Goal: Information Seeking & Learning: Check status

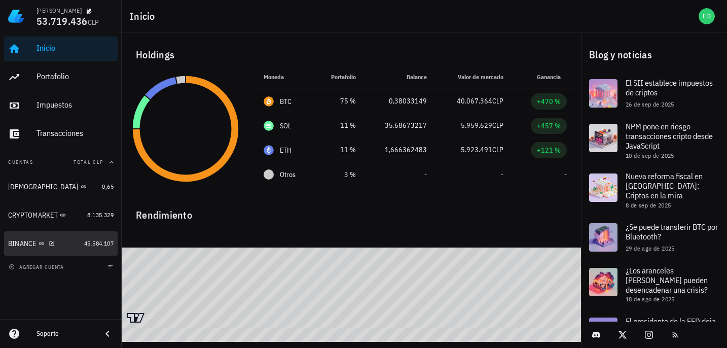
click at [57, 237] on div "BINANCE" at bounding box center [44, 244] width 72 height 22
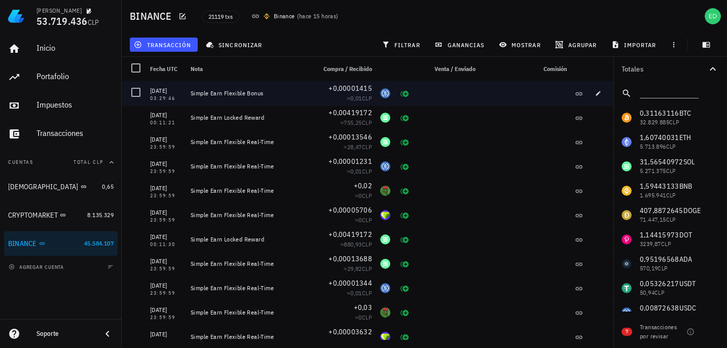
click at [338, 89] on span "+0,00001415" at bounding box center [351, 88] width 44 height 9
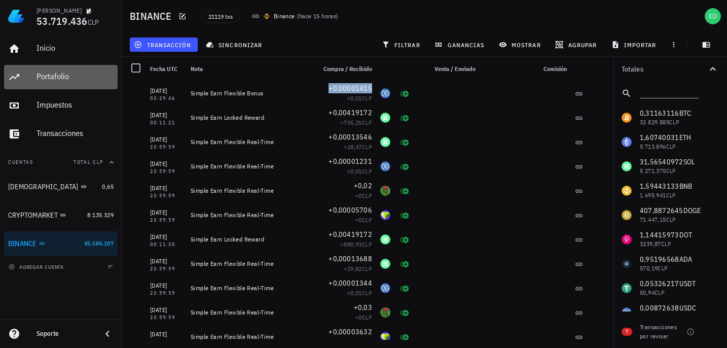
click at [47, 82] on div "Portafolio" at bounding box center [75, 76] width 77 height 23
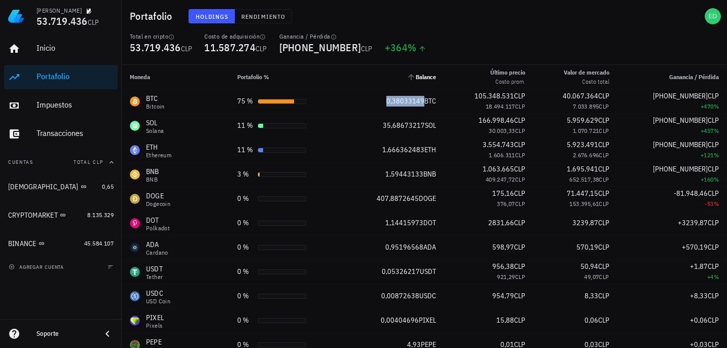
click at [390, 75] on th "Balance" at bounding box center [393, 77] width 101 height 24
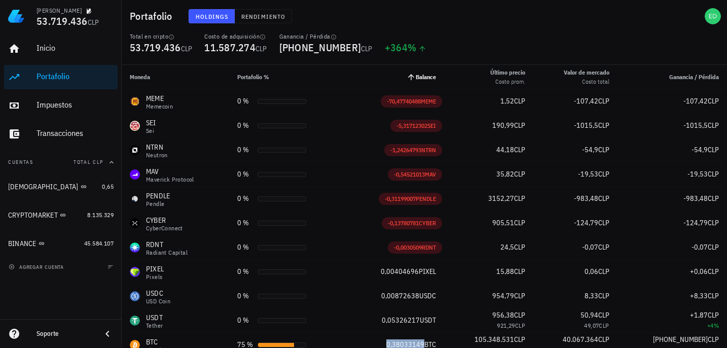
click at [390, 75] on th "Balance" at bounding box center [393, 77] width 101 height 24
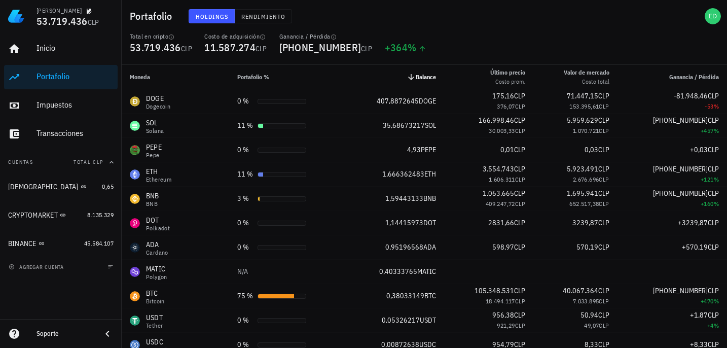
click at [390, 75] on th "Balance" at bounding box center [393, 77] width 101 height 24
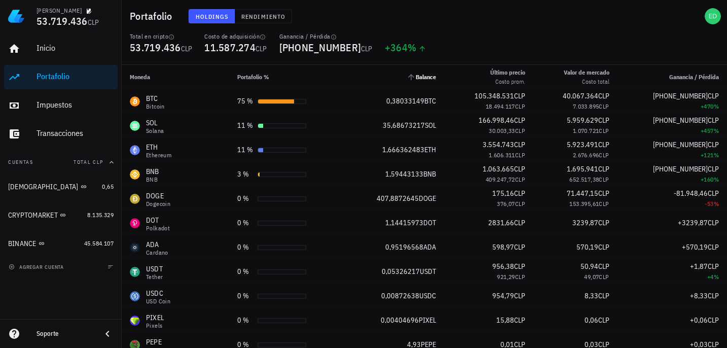
click at [390, 75] on th "Balance" at bounding box center [393, 77] width 101 height 24
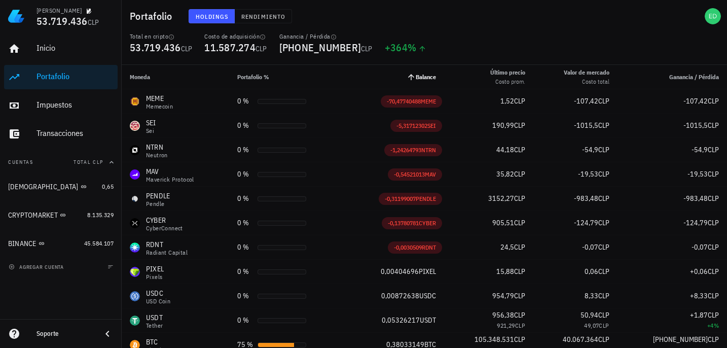
click at [390, 75] on th "Balance" at bounding box center [393, 77] width 101 height 24
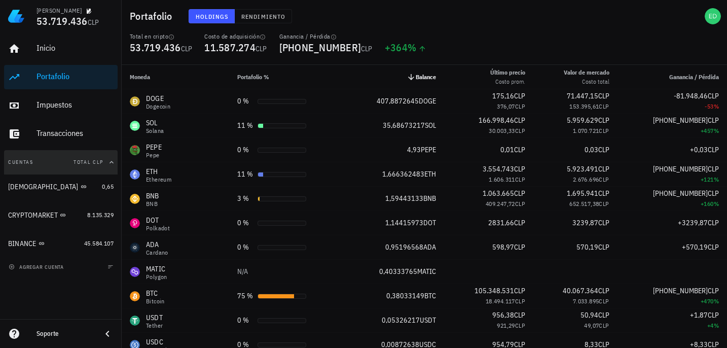
click at [27, 165] on button "Cuentas Total CLP" at bounding box center [61, 162] width 114 height 24
click at [27, 165] on button "Cuentas" at bounding box center [61, 162] width 114 height 24
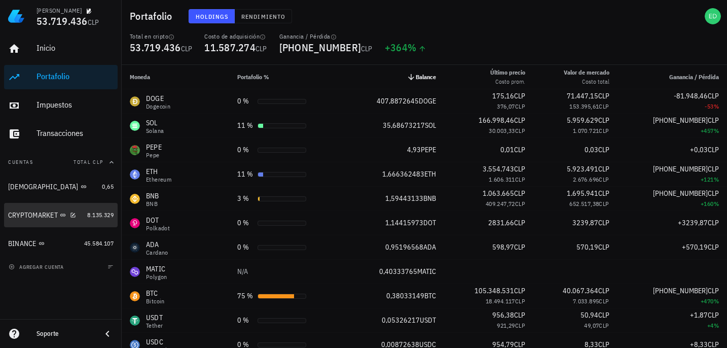
click at [29, 214] on div "CRYPTOMARKET" at bounding box center [33, 215] width 50 height 9
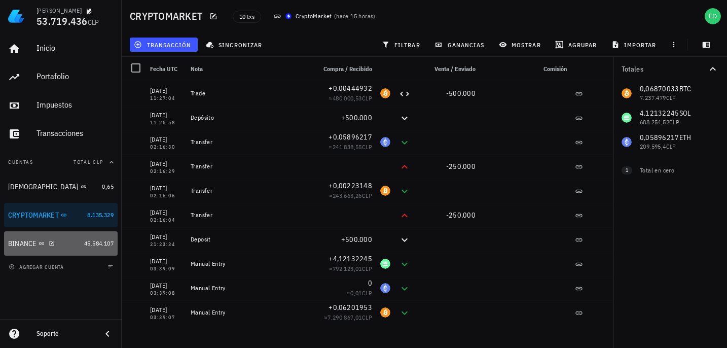
click at [24, 242] on div "BINANCE" at bounding box center [22, 243] width 28 height 9
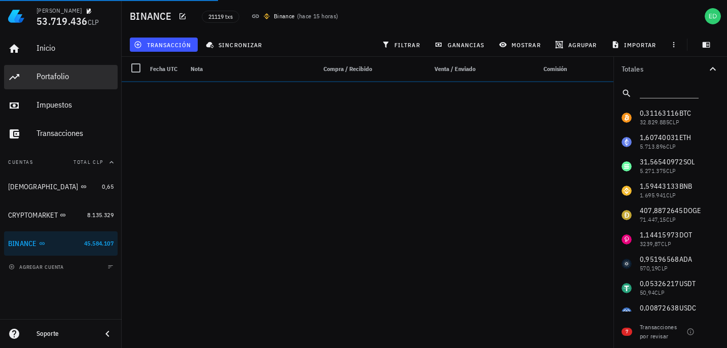
click at [47, 78] on div "Portafolio" at bounding box center [75, 76] width 77 height 10
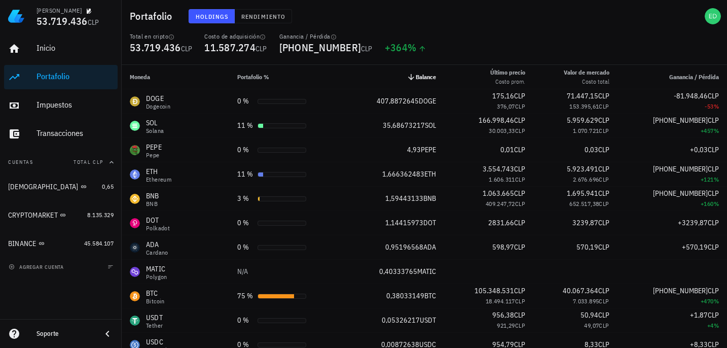
click at [420, 76] on span "Balance" at bounding box center [426, 77] width 20 height 8
